Goal: Information Seeking & Learning: Find contact information

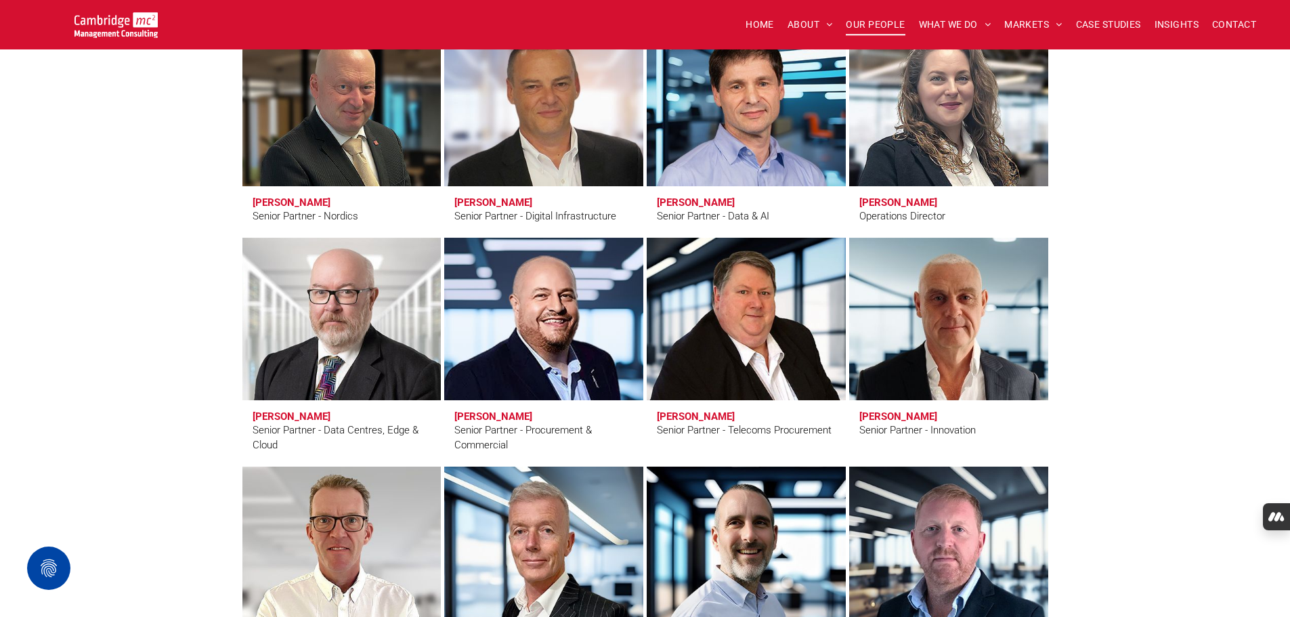
scroll to position [2031, 0]
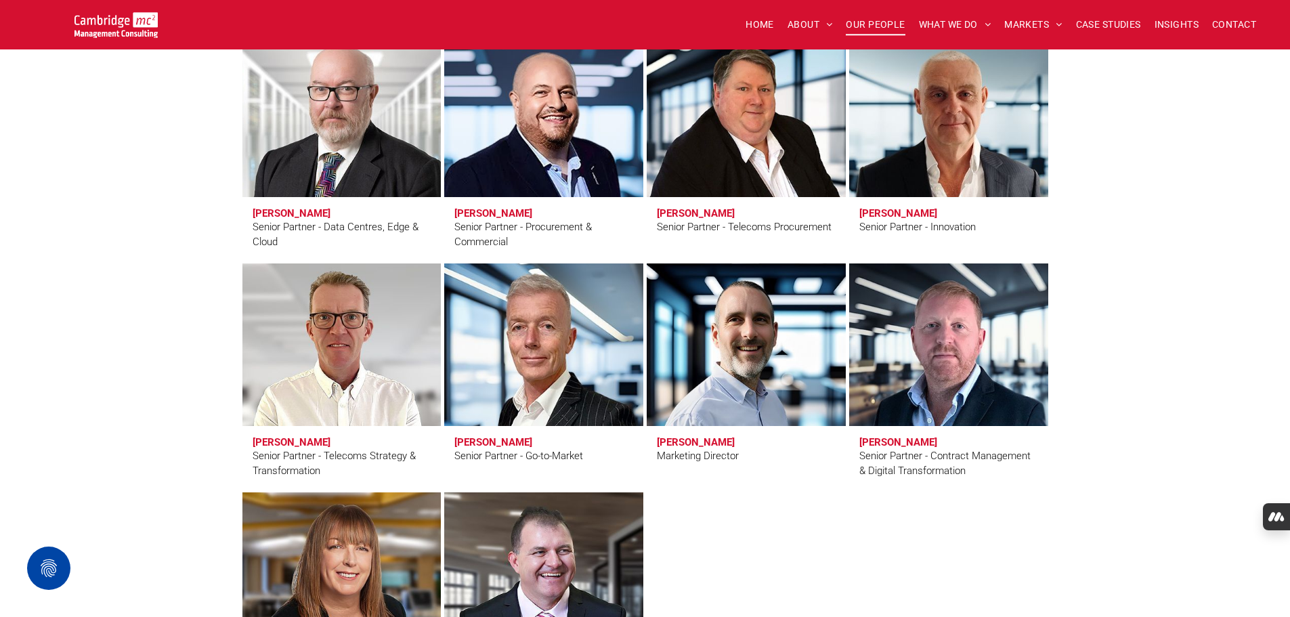
click at [556, 381] on link "Andy Bills" at bounding box center [543, 345] width 211 height 172
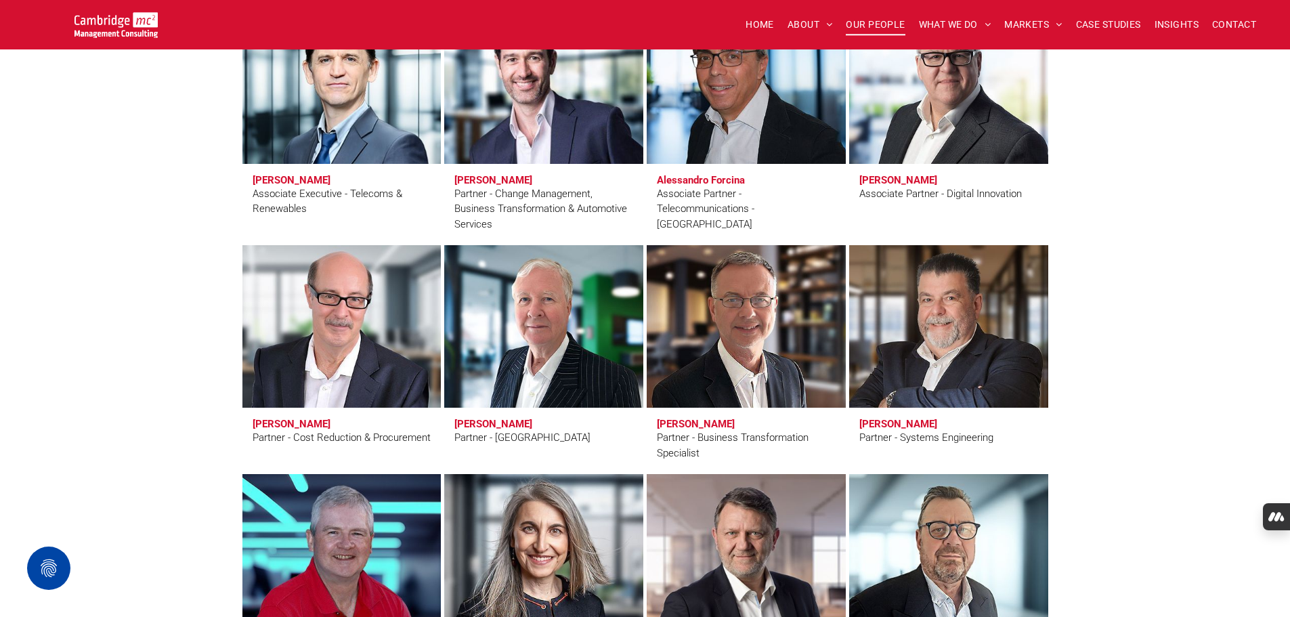
scroll to position [3182, 0]
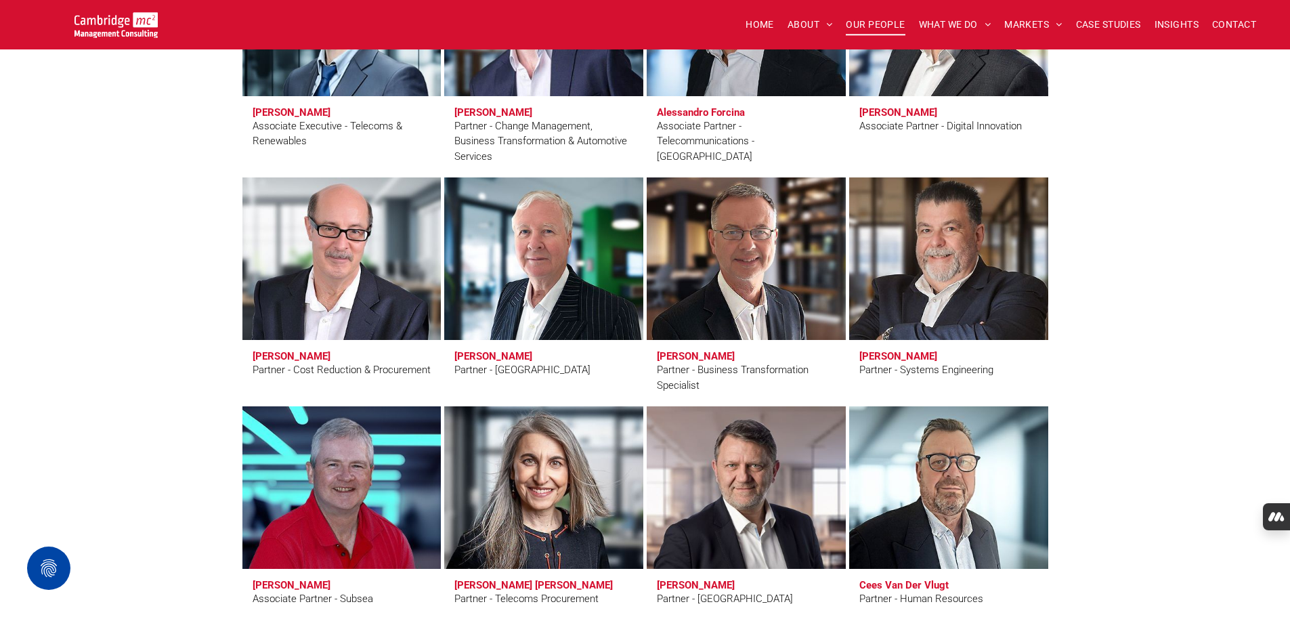
click at [979, 271] on link at bounding box center [948, 259] width 211 height 172
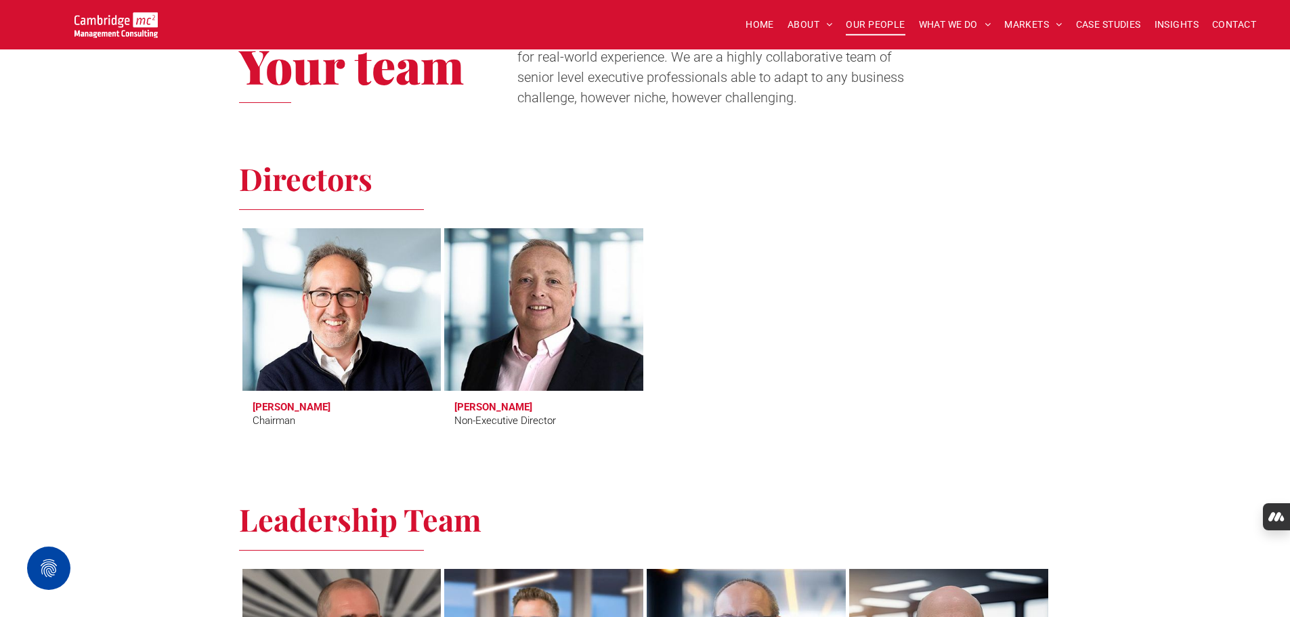
scroll to position [0, 0]
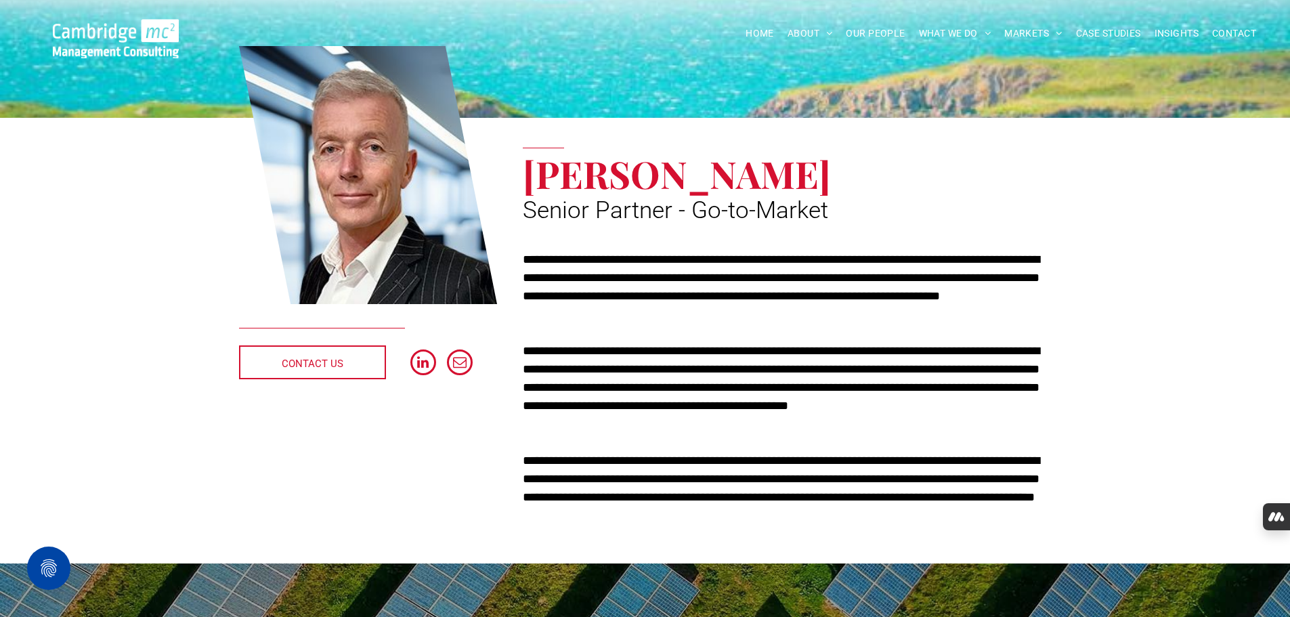
scroll to position [135, 0]
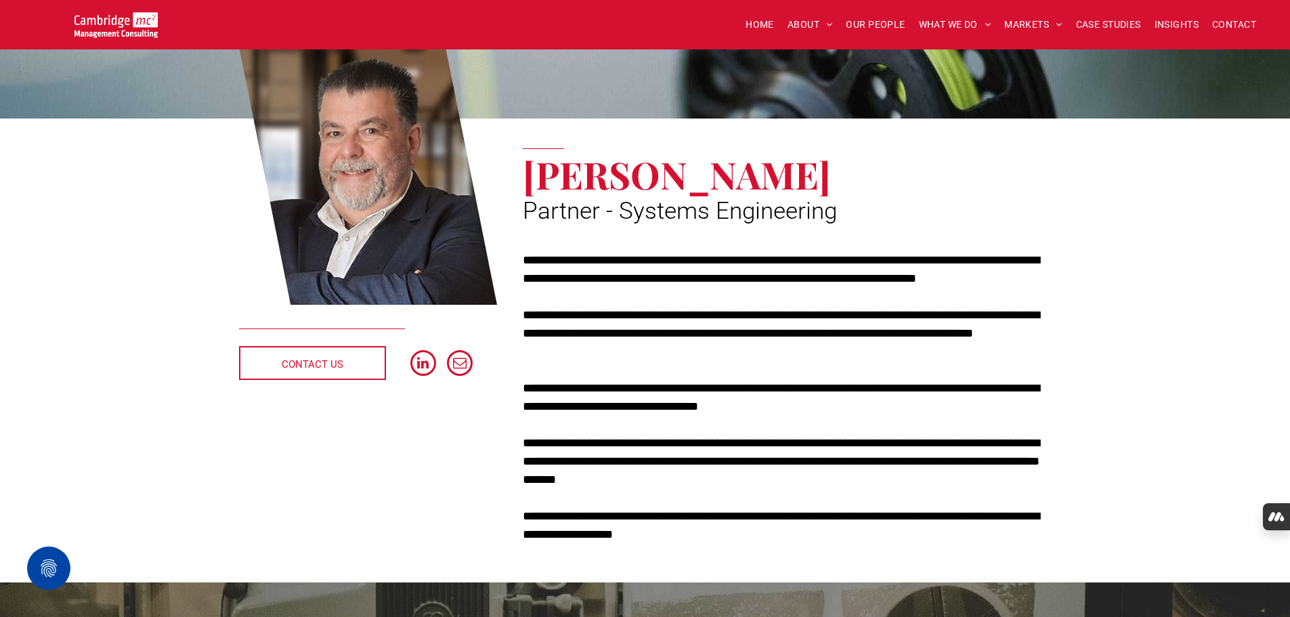
scroll to position [135, 0]
